Goal: Task Accomplishment & Management: Manage account settings

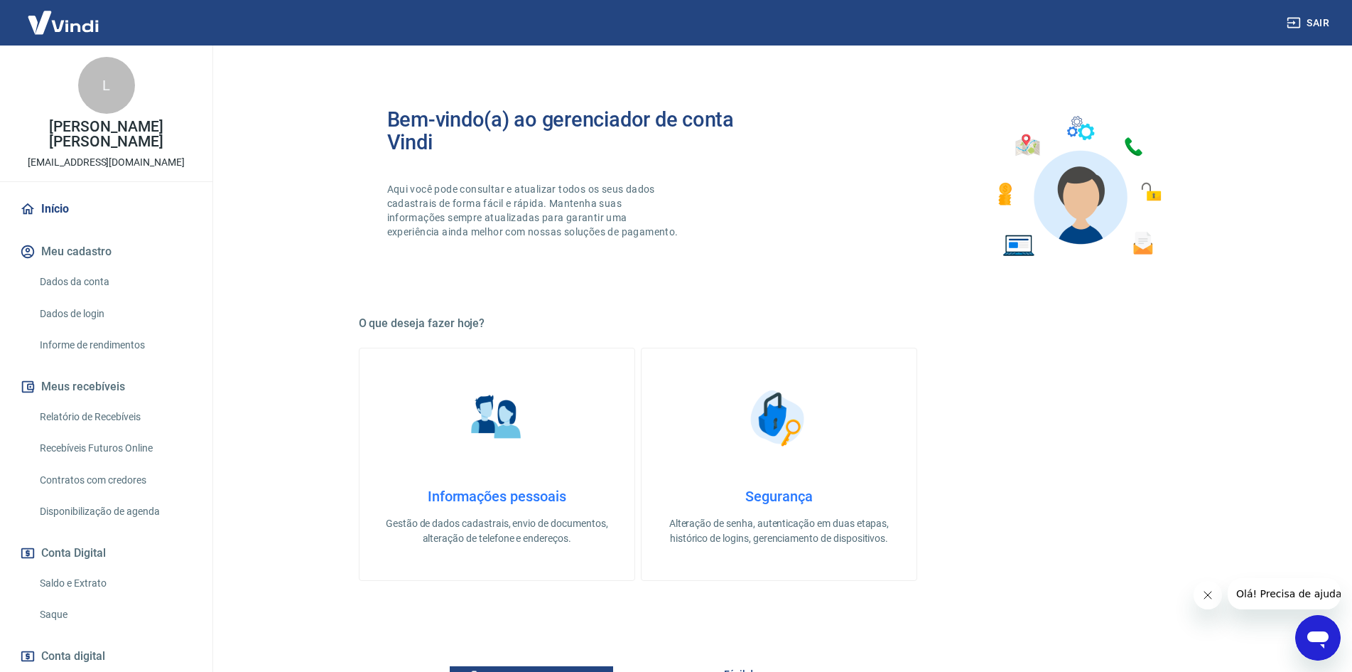
scroll to position [436, 0]
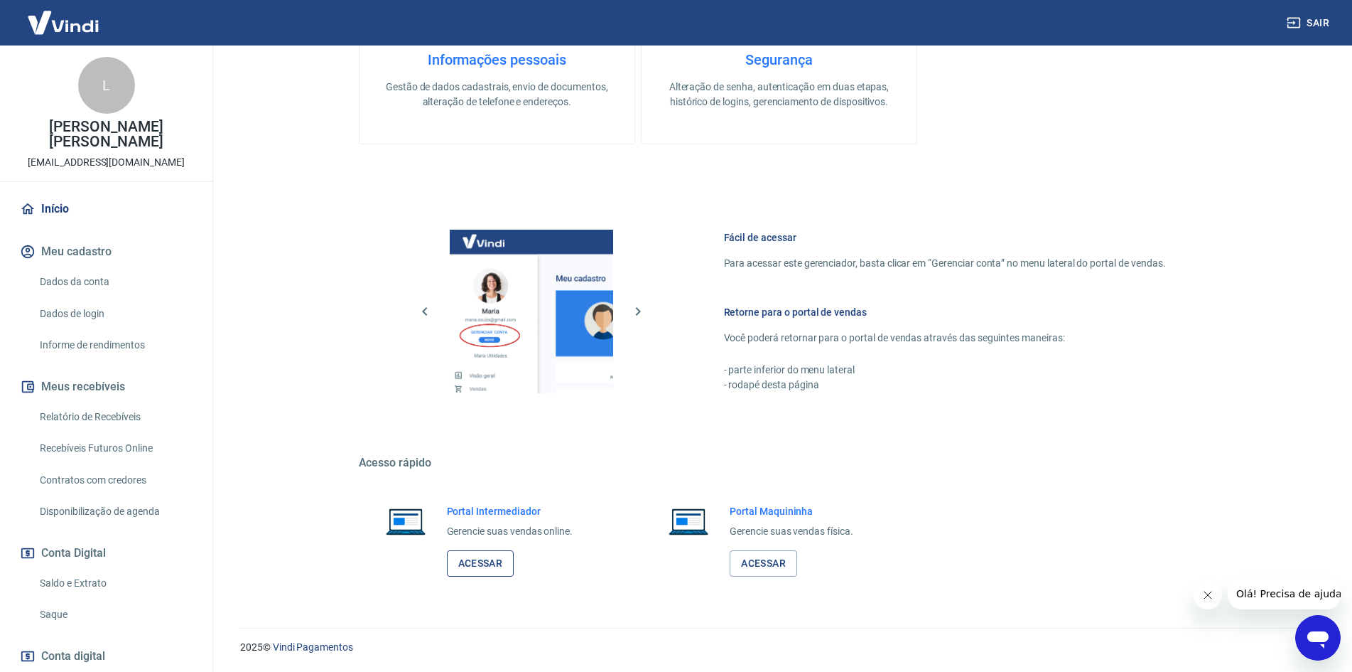
click at [471, 554] on link "Acessar" at bounding box center [481, 563] width 68 height 26
